Goal: Task Accomplishment & Management: Use online tool/utility

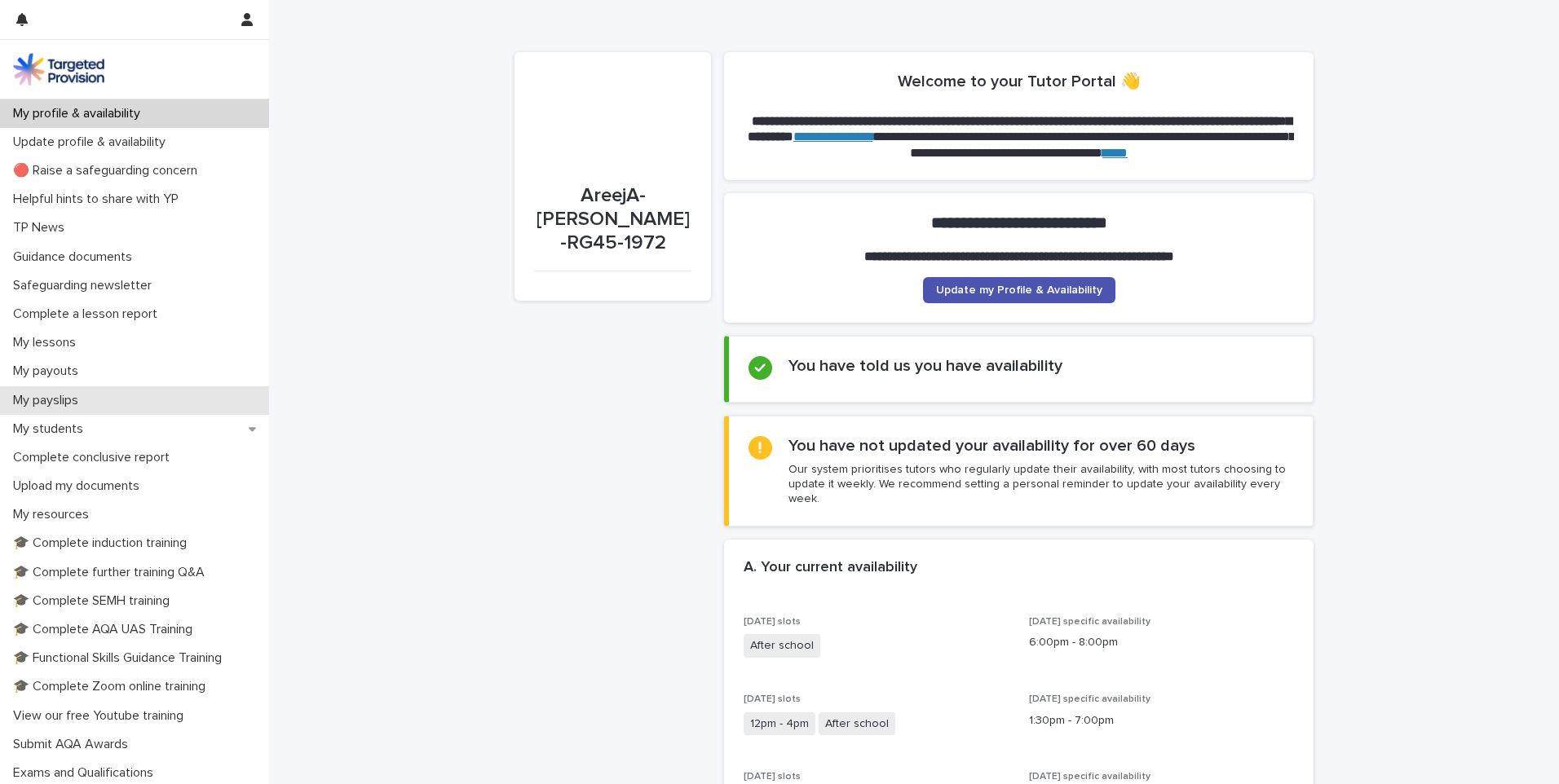
click at [47, 395] on p "My payslips" at bounding box center [48, 401] width 85 height 15
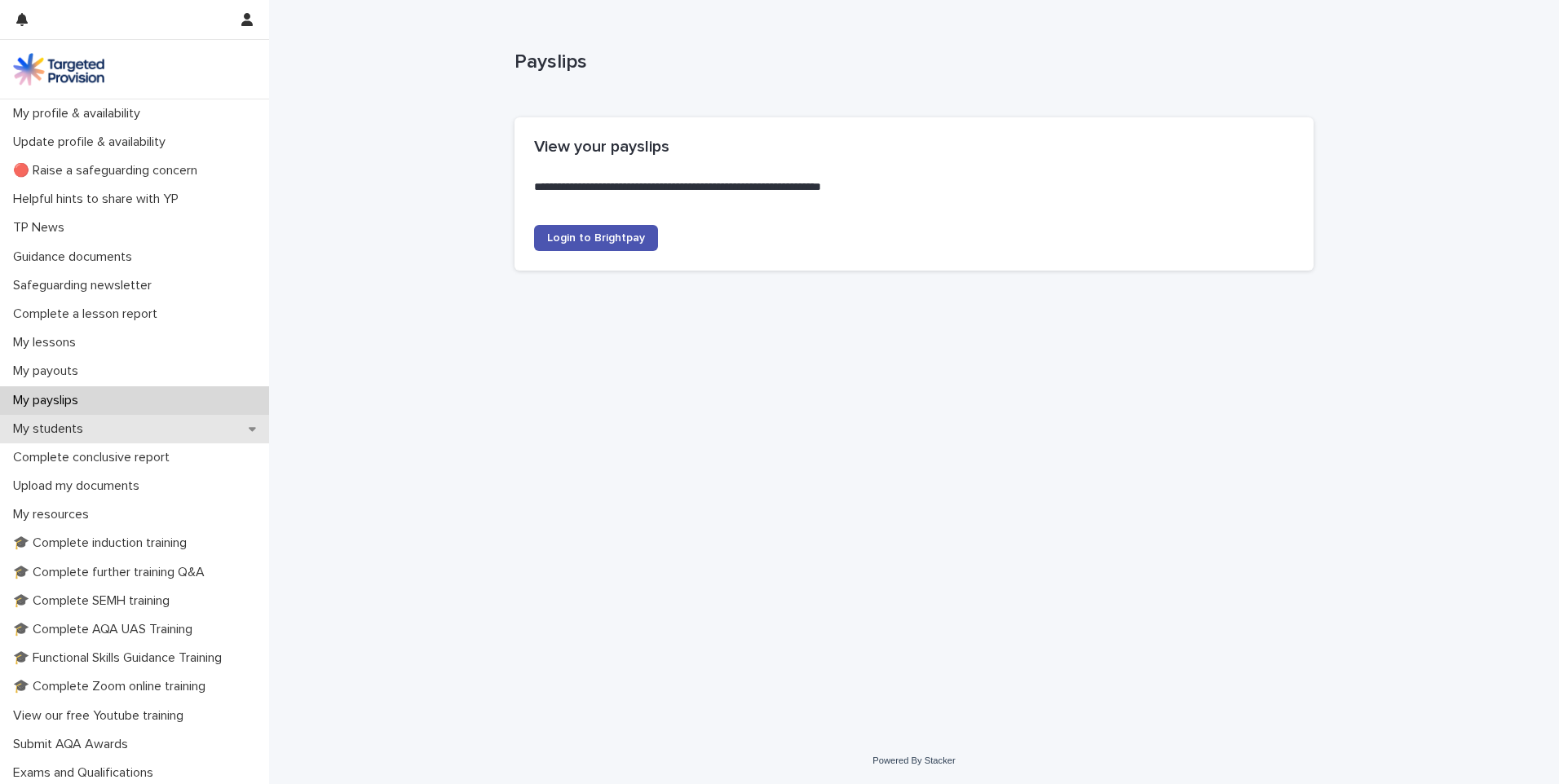
click at [46, 432] on p "My students" at bounding box center [51, 429] width 89 height 15
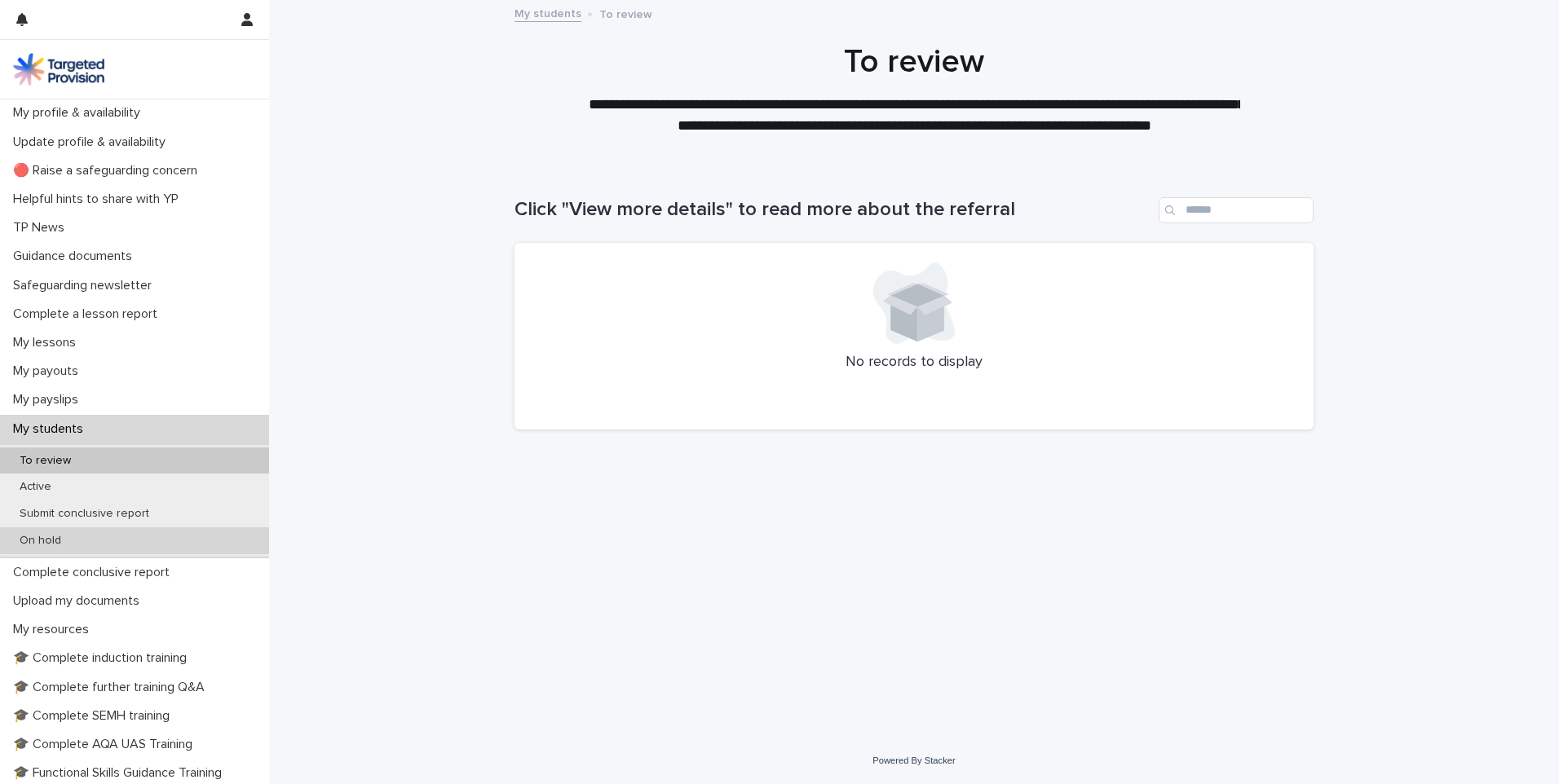
click at [52, 539] on p "On hold" at bounding box center [40, 540] width 67 height 14
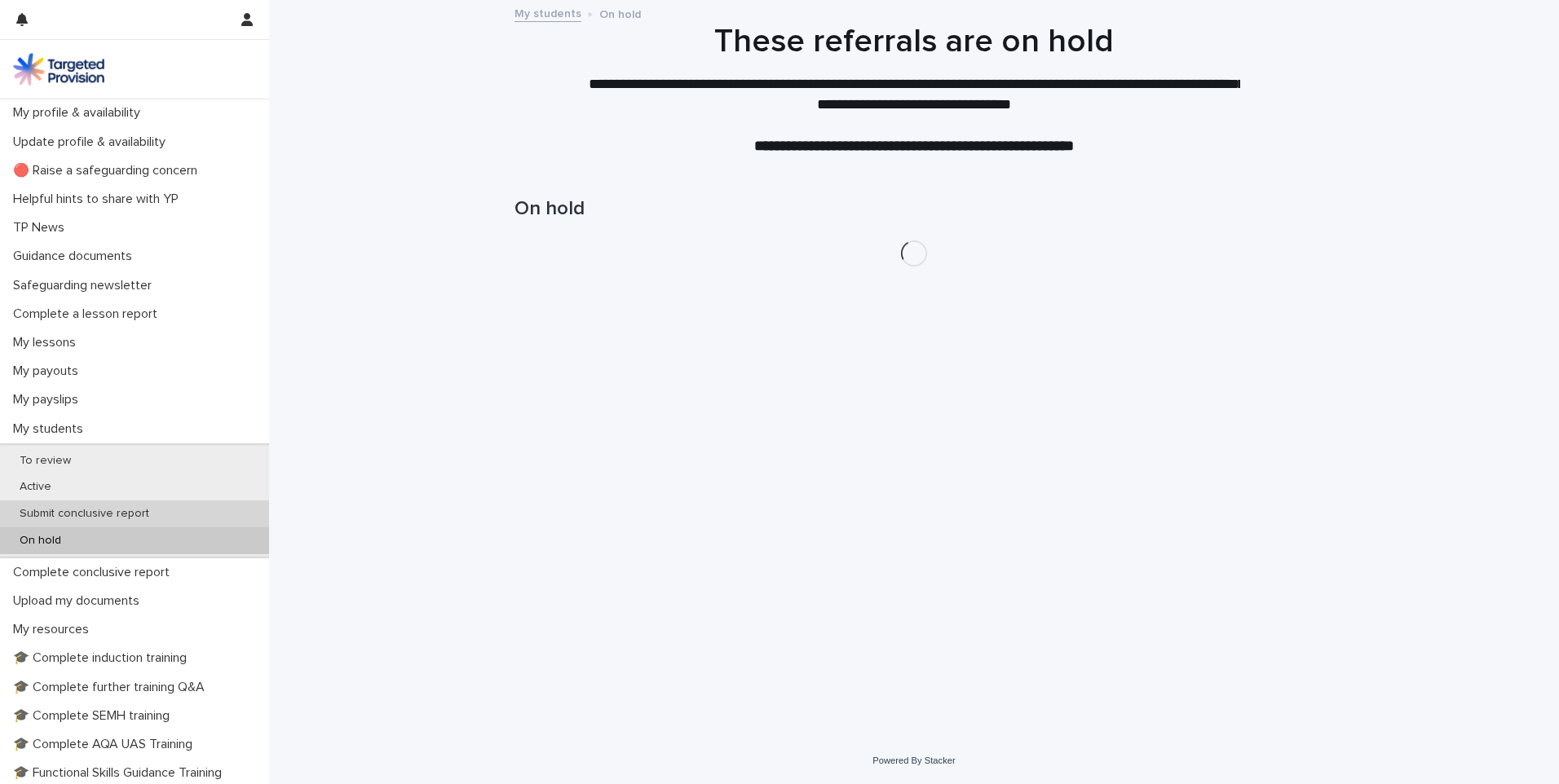
click at [66, 514] on p "Submit conclusive report" at bounding box center [85, 513] width 156 height 14
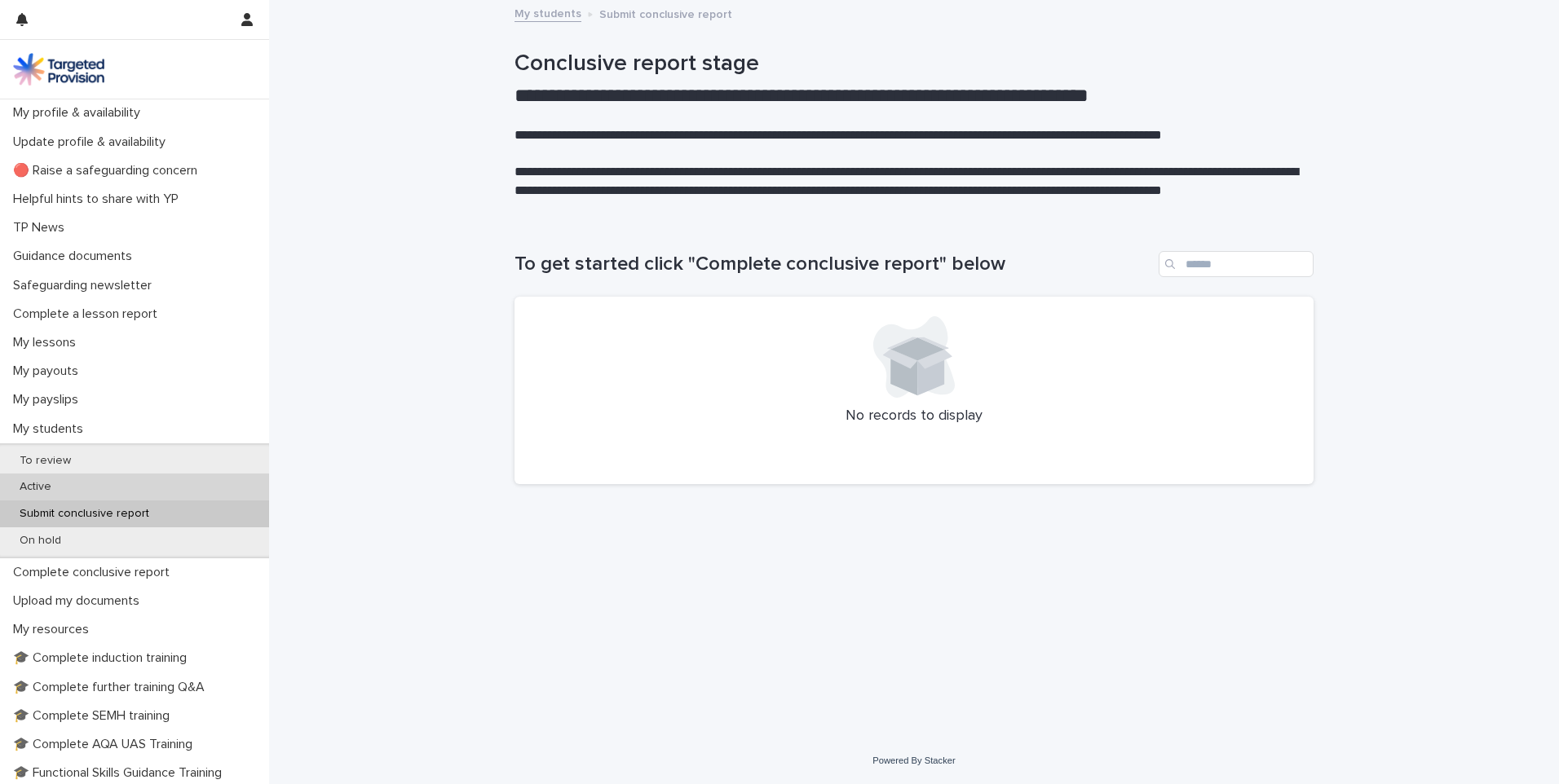
click at [57, 489] on p "Active" at bounding box center [35, 487] width 58 height 14
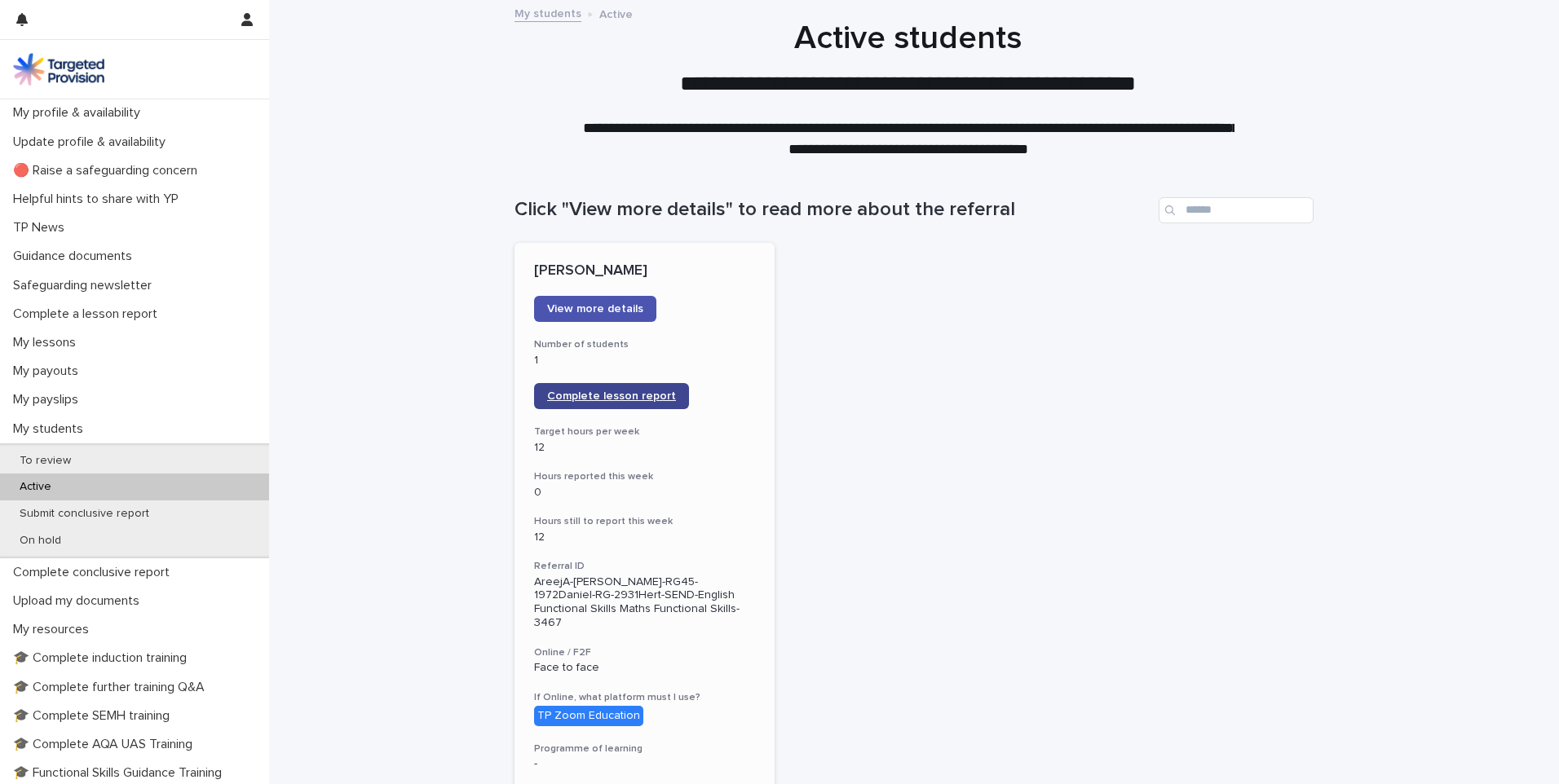
click at [618, 390] on span "Complete lesson report" at bounding box center [611, 396] width 129 height 11
click at [59, 350] on p "My lessons" at bounding box center [47, 343] width 83 height 15
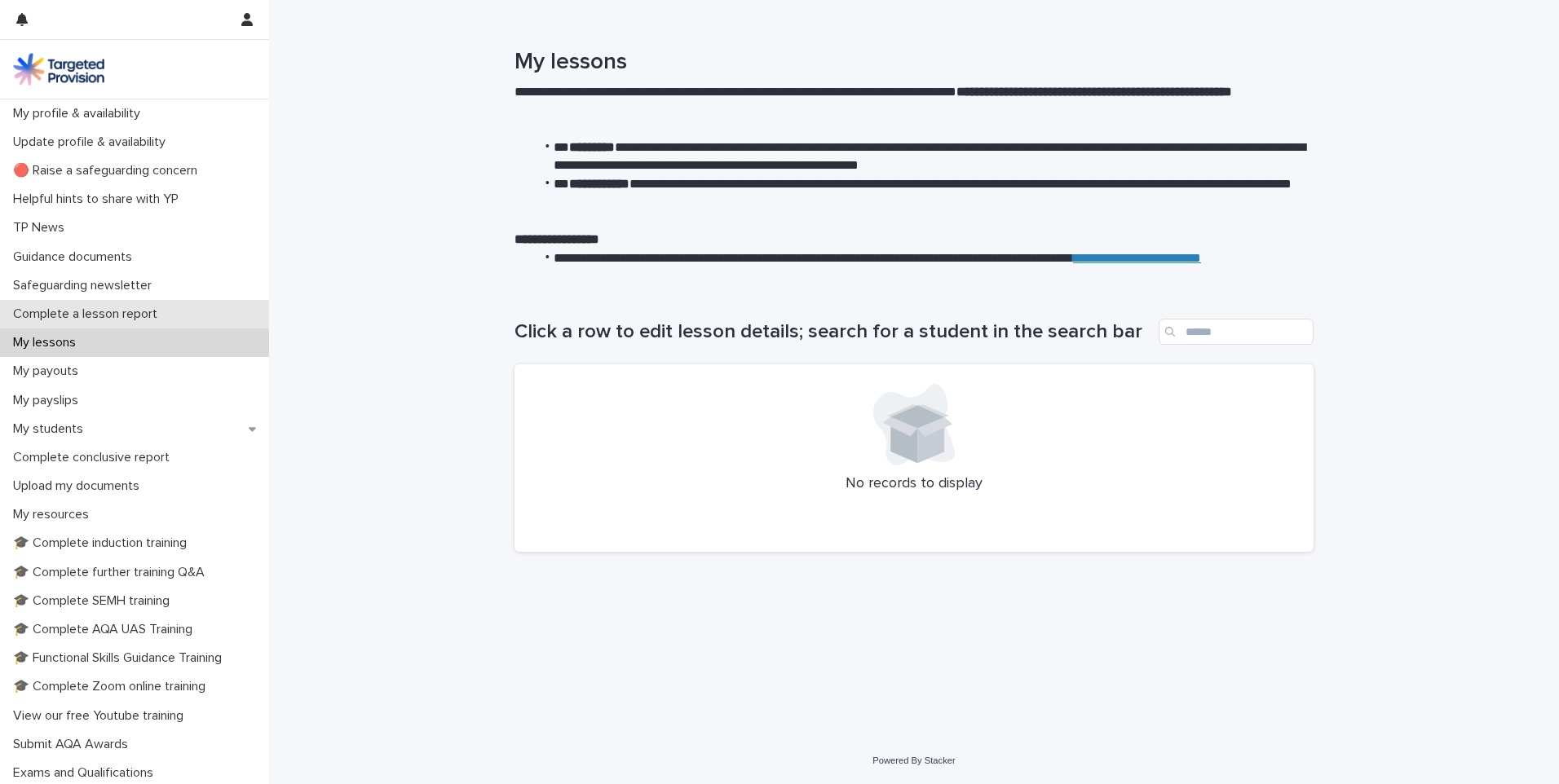
click at [119, 308] on p "Complete a lesson report" at bounding box center [88, 314] width 164 height 15
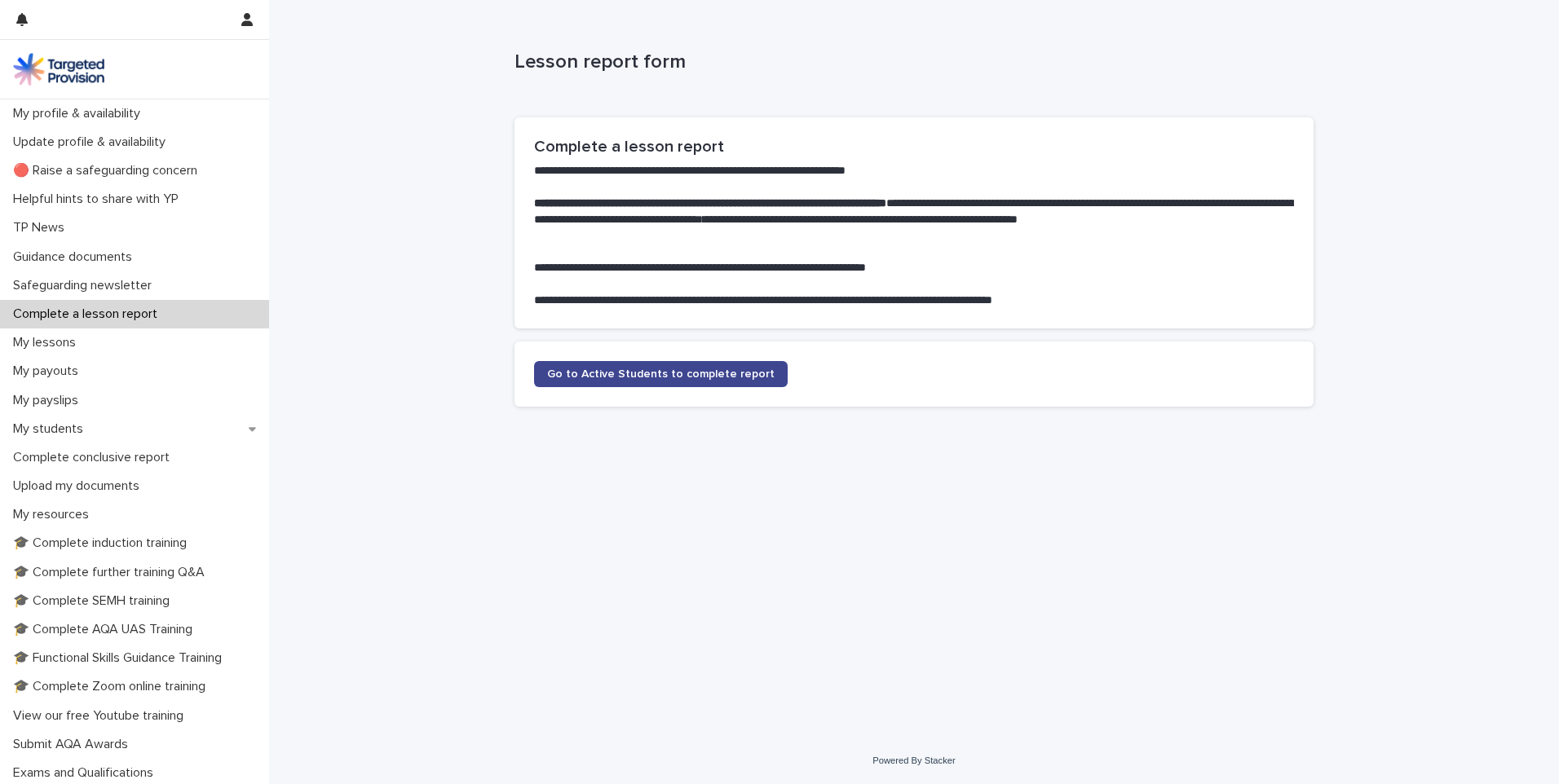
click at [652, 375] on span "Go to Active Students to complete report" at bounding box center [661, 374] width 228 height 11
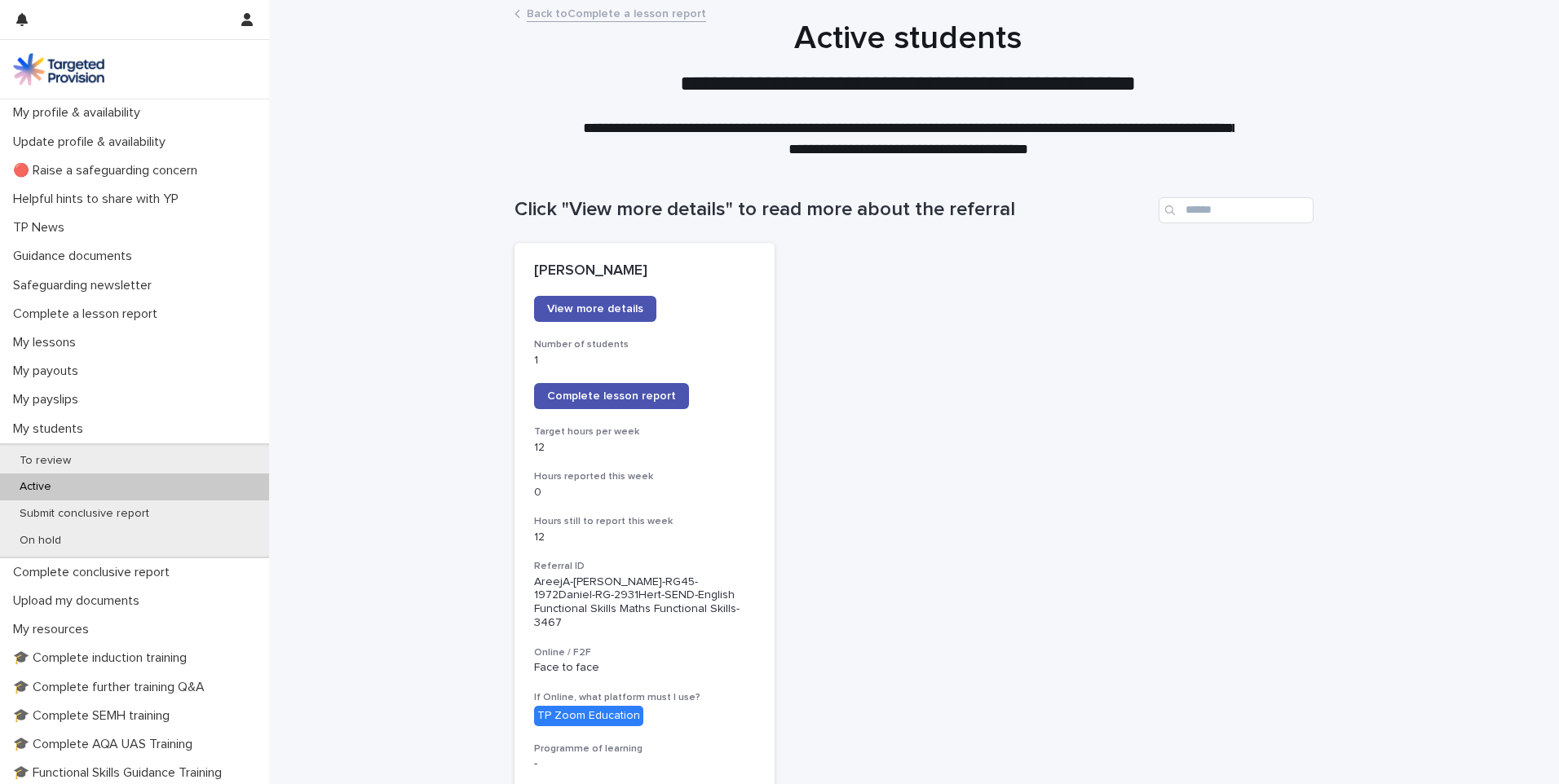
click at [601, 389] on link "Complete lesson report" at bounding box center [610, 396] width 155 height 26
